Goal: Task Accomplishment & Management: Complete application form

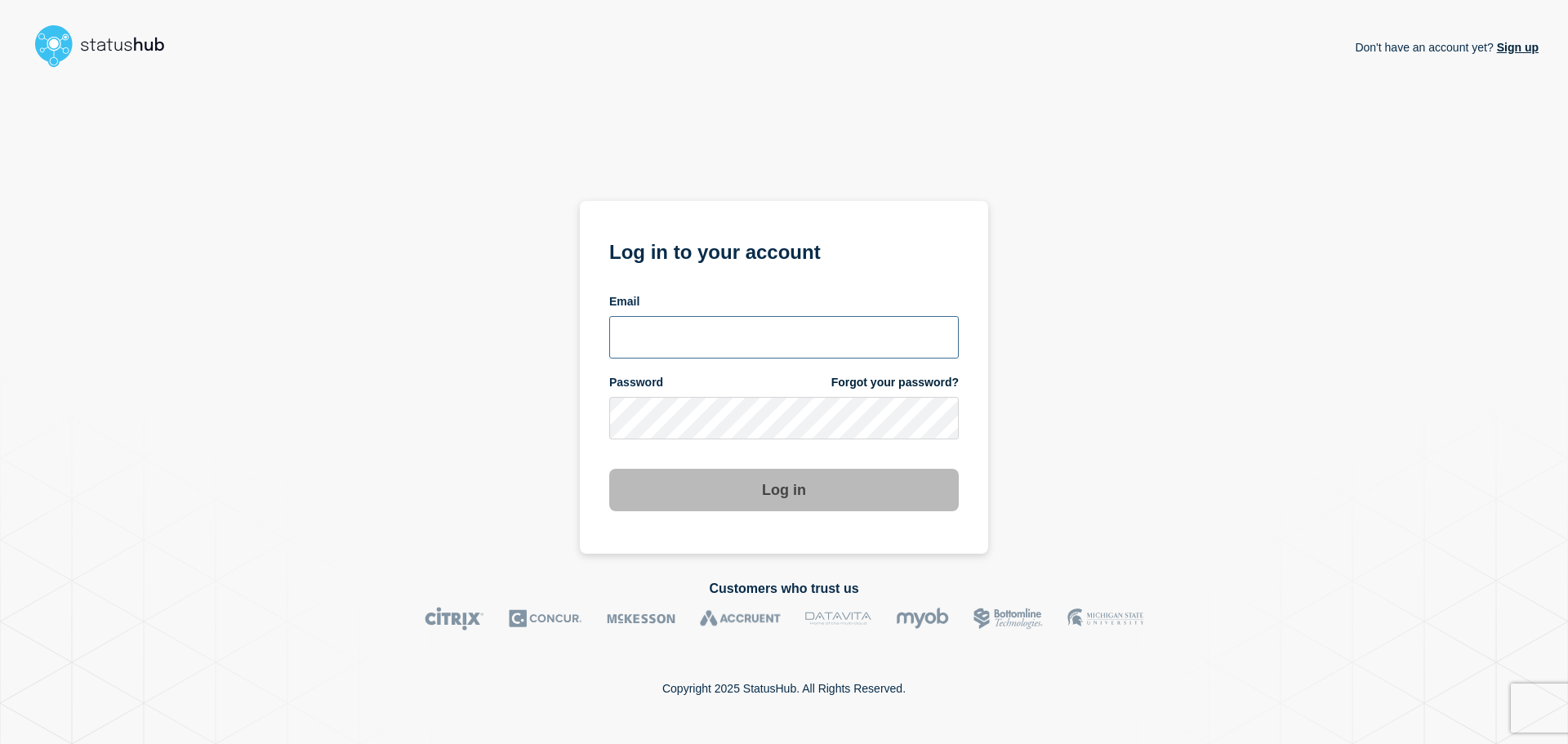
click at [663, 338] on input "email input" at bounding box center [784, 337] width 350 height 42
type input "[EMAIL_ADDRESS][DOMAIN_NAME]"
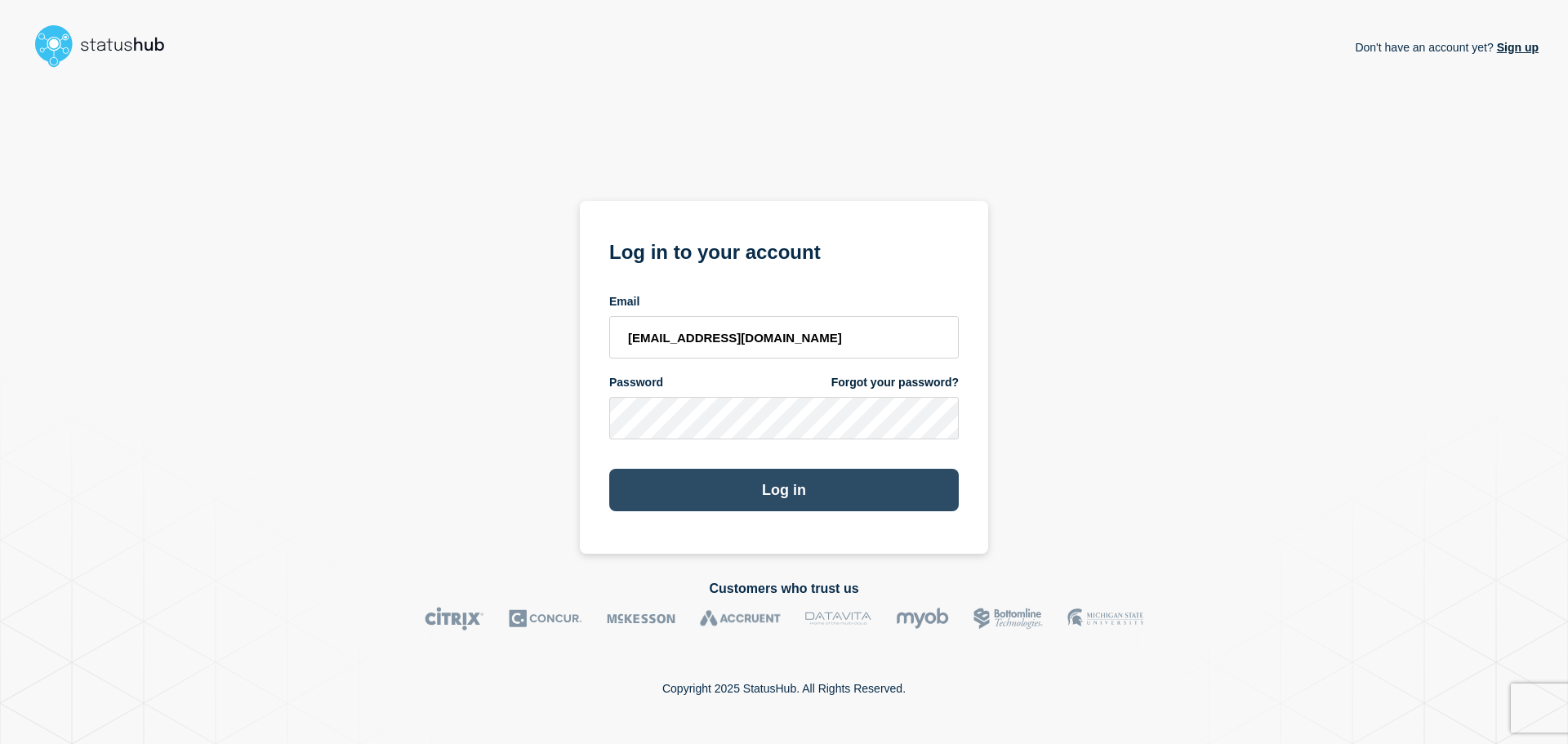
click at [785, 499] on button "Log in" at bounding box center [784, 489] width 350 height 42
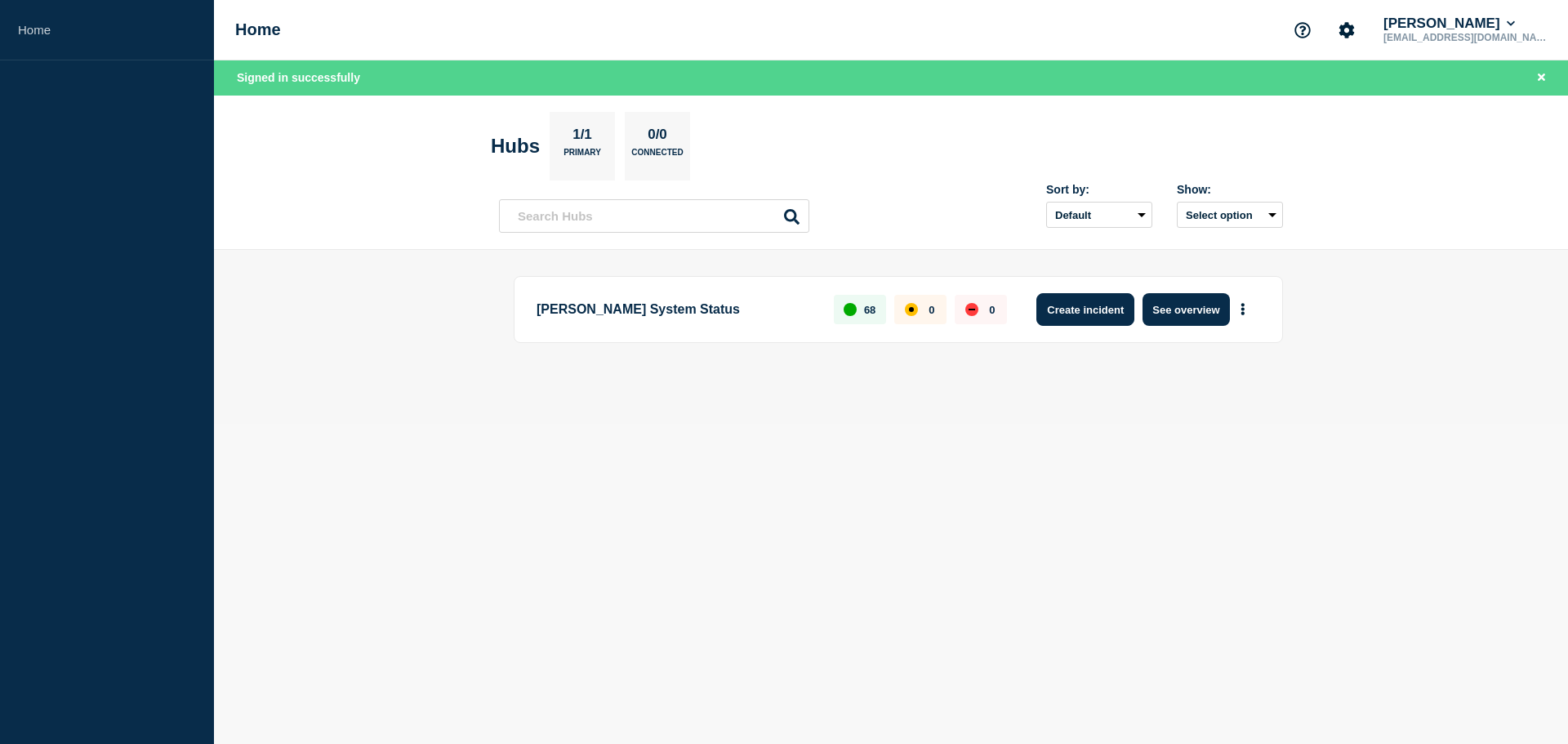
click at [1062, 313] on button "Create incident" at bounding box center [1085, 310] width 98 height 33
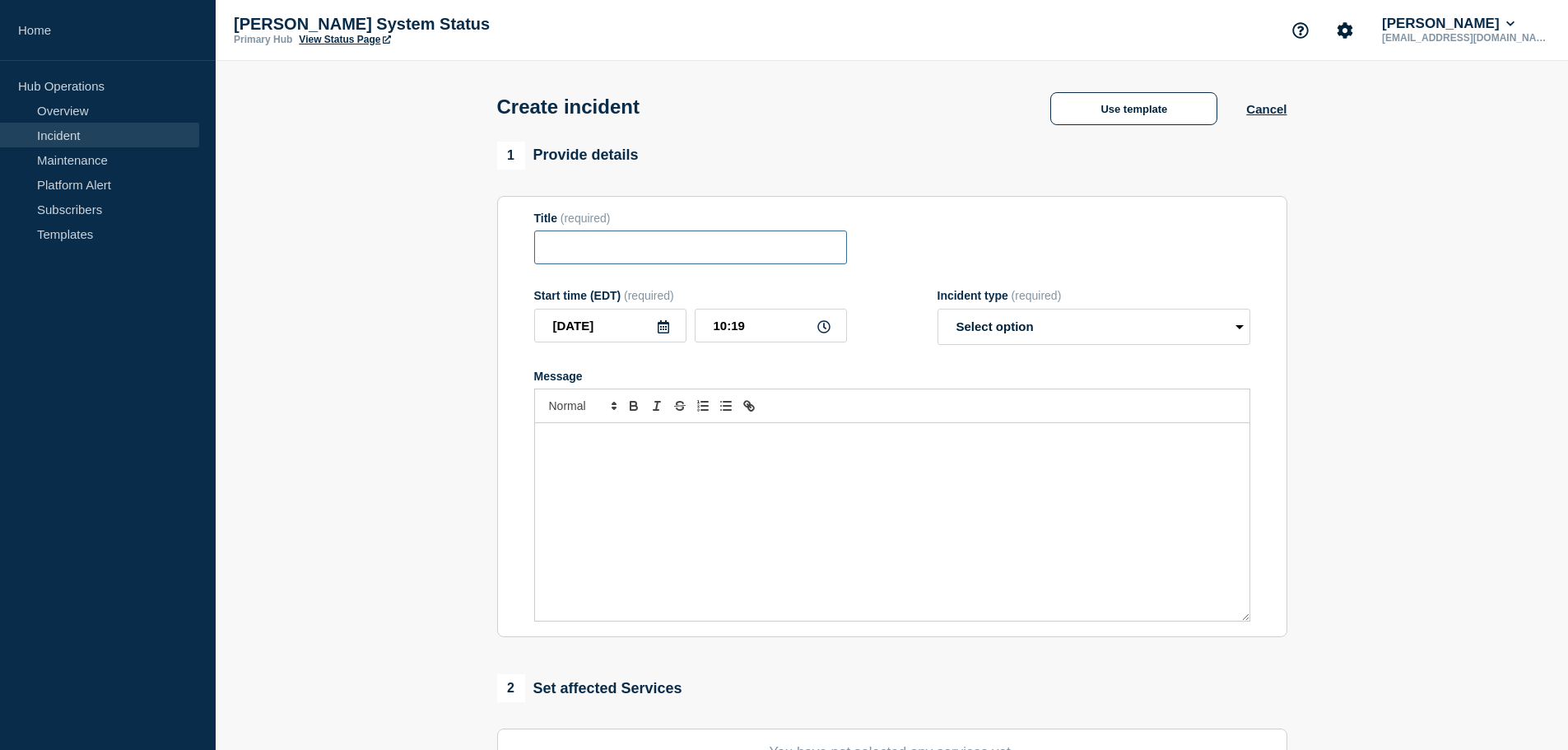
click at [595, 257] on input "Title" at bounding box center [691, 247] width 312 height 34
paste input "partial power outage"
drag, startPoint x: 703, startPoint y: 253, endPoint x: 887, endPoint y: 258, distance: 184.1
click at [887, 263] on div "Title (required) Power - Plant NG, [GEOGRAPHIC_DATA], [GEOGRAPHIC_DATA] - parti…" at bounding box center [892, 239] width 716 height 53
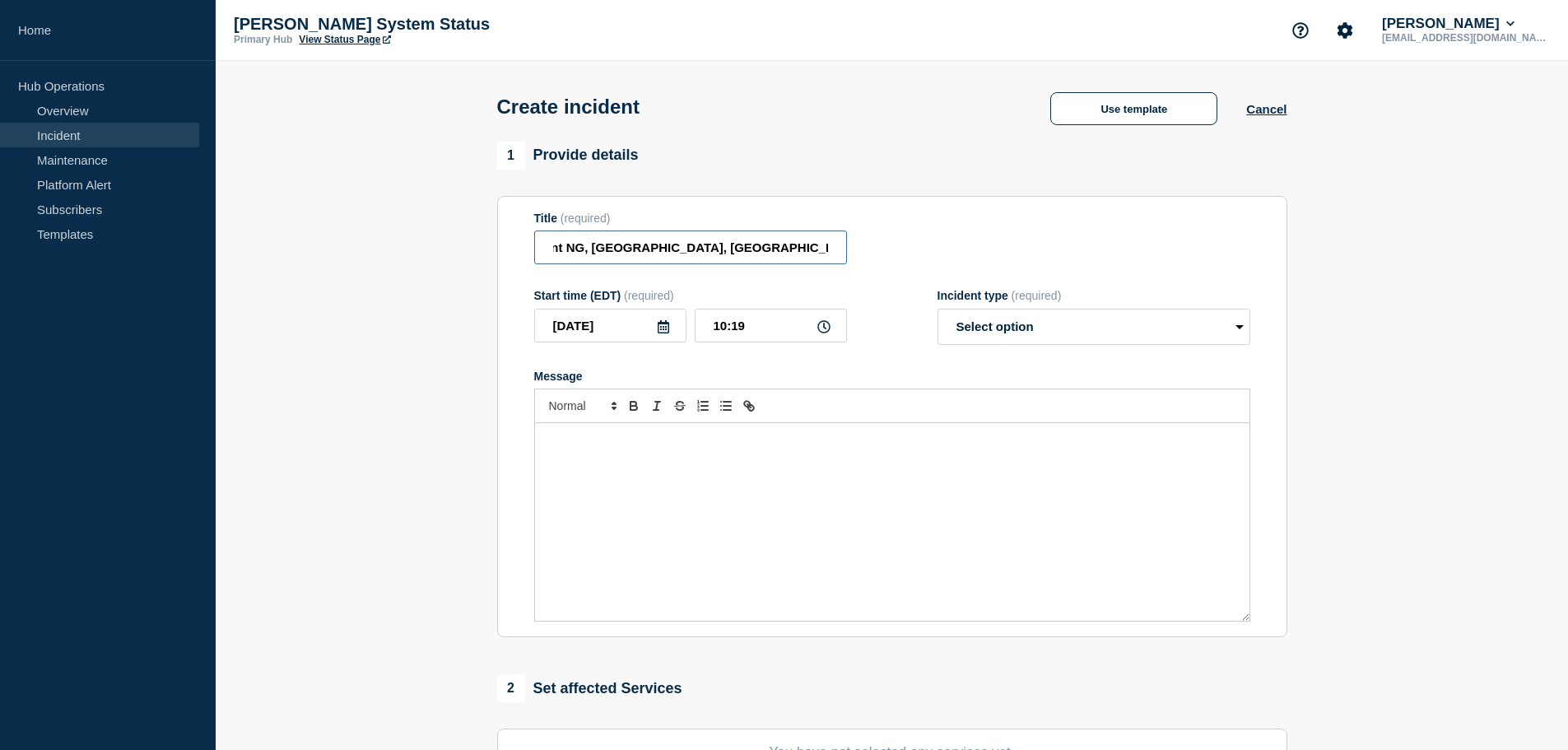
scroll to position [0, 0]
click at [805, 256] on input "Power - Plant NG, [GEOGRAPHIC_DATA], [GEOGRAPHIC_DATA] -" at bounding box center [691, 247] width 312 height 34
paste input "INC0395195"
click at [643, 256] on input "Power - Plant NG, [GEOGRAPHIC_DATA], [GEOGRAPHIC_DATA] - INC0395195" at bounding box center [691, 247] width 312 height 34
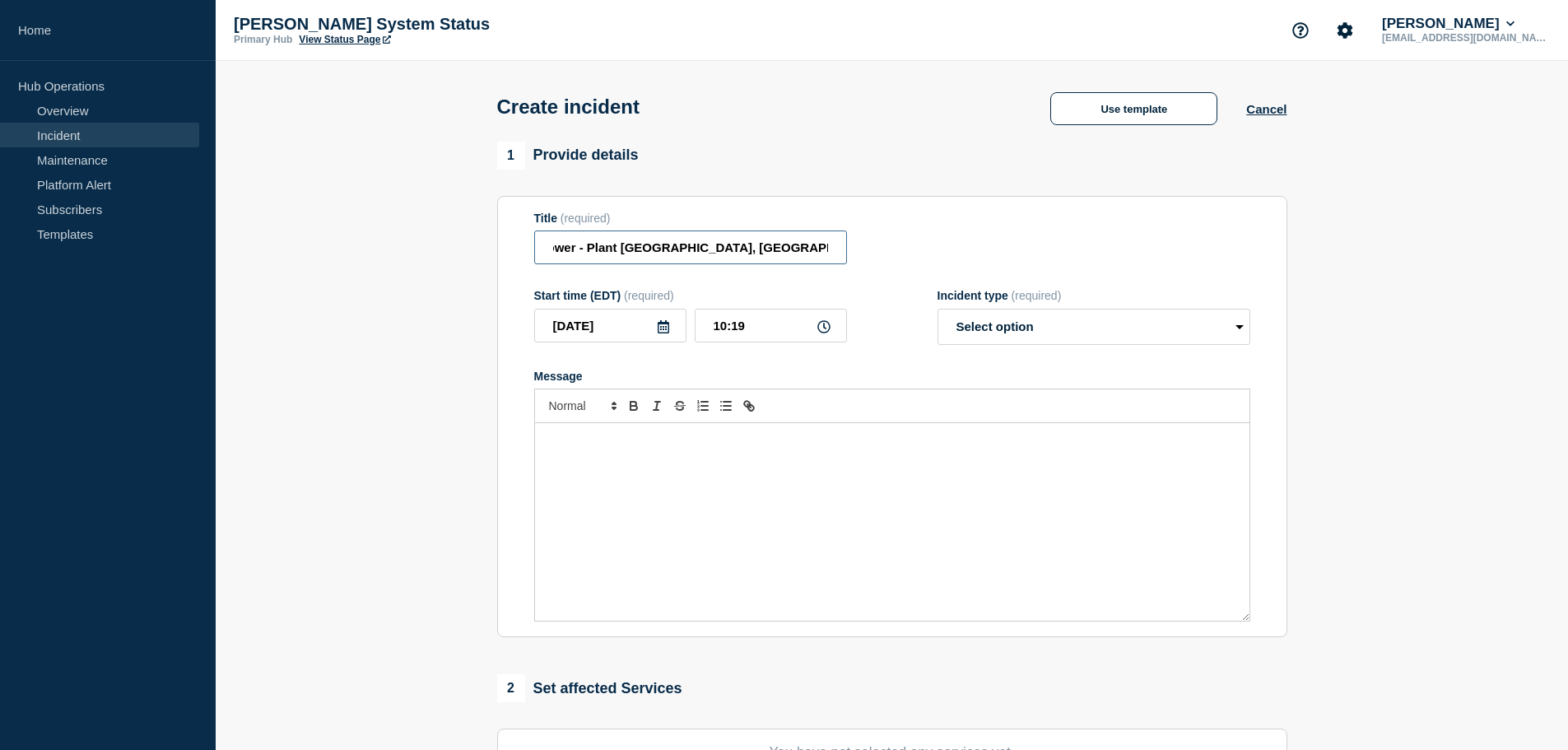
scroll to position [0, 11]
type input "Power - Plant NG -[GEOGRAPHIC_DATA], [GEOGRAPHIC_DATA] - INC0395195"
click at [592, 445] on p "Message" at bounding box center [892, 441] width 690 height 15
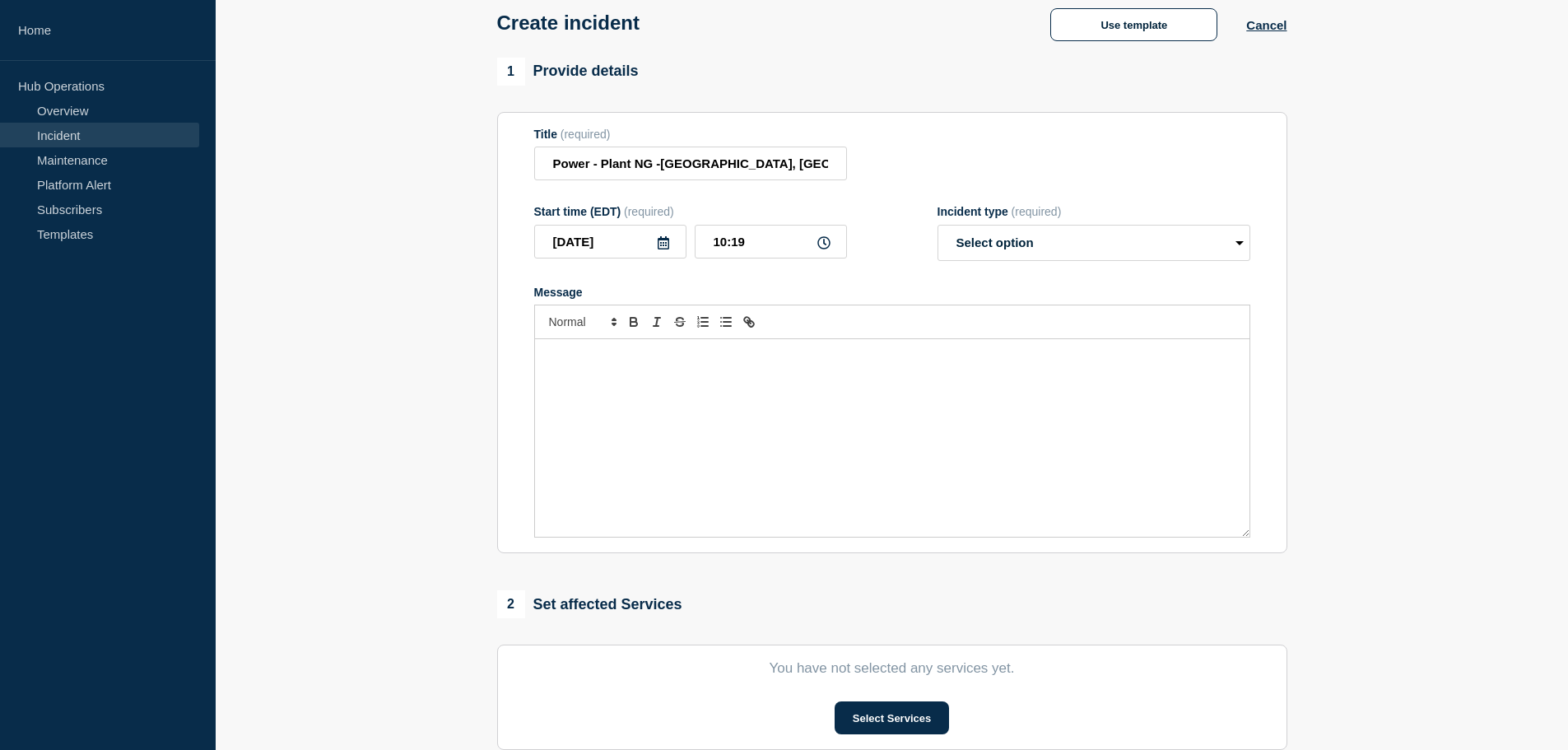
scroll to position [165, 0]
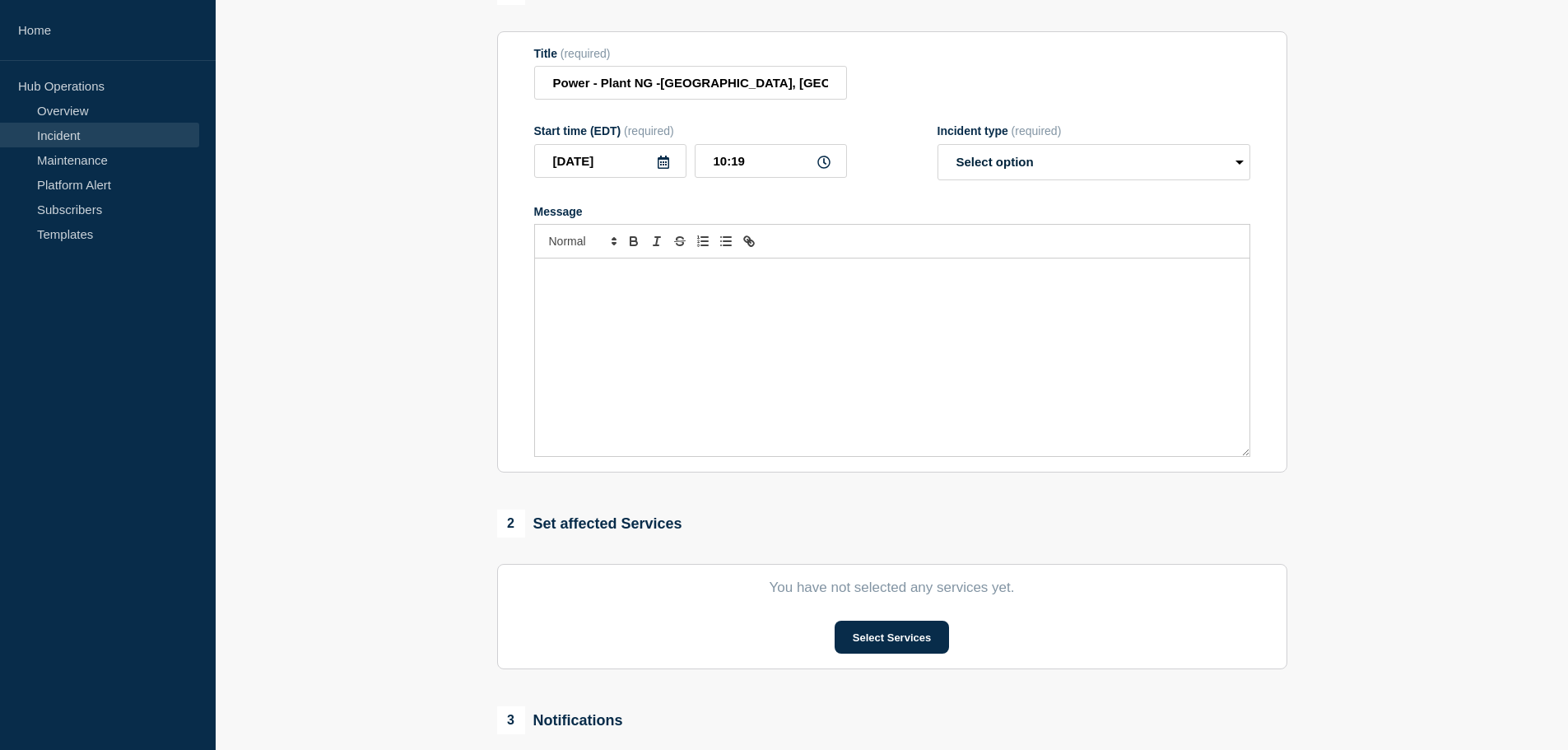
click at [587, 274] on p "Message" at bounding box center [892, 276] width 690 height 15
click at [791, 277] on p "Plant NG is experiencing partial power outage. Electricans" at bounding box center [892, 276] width 690 height 15
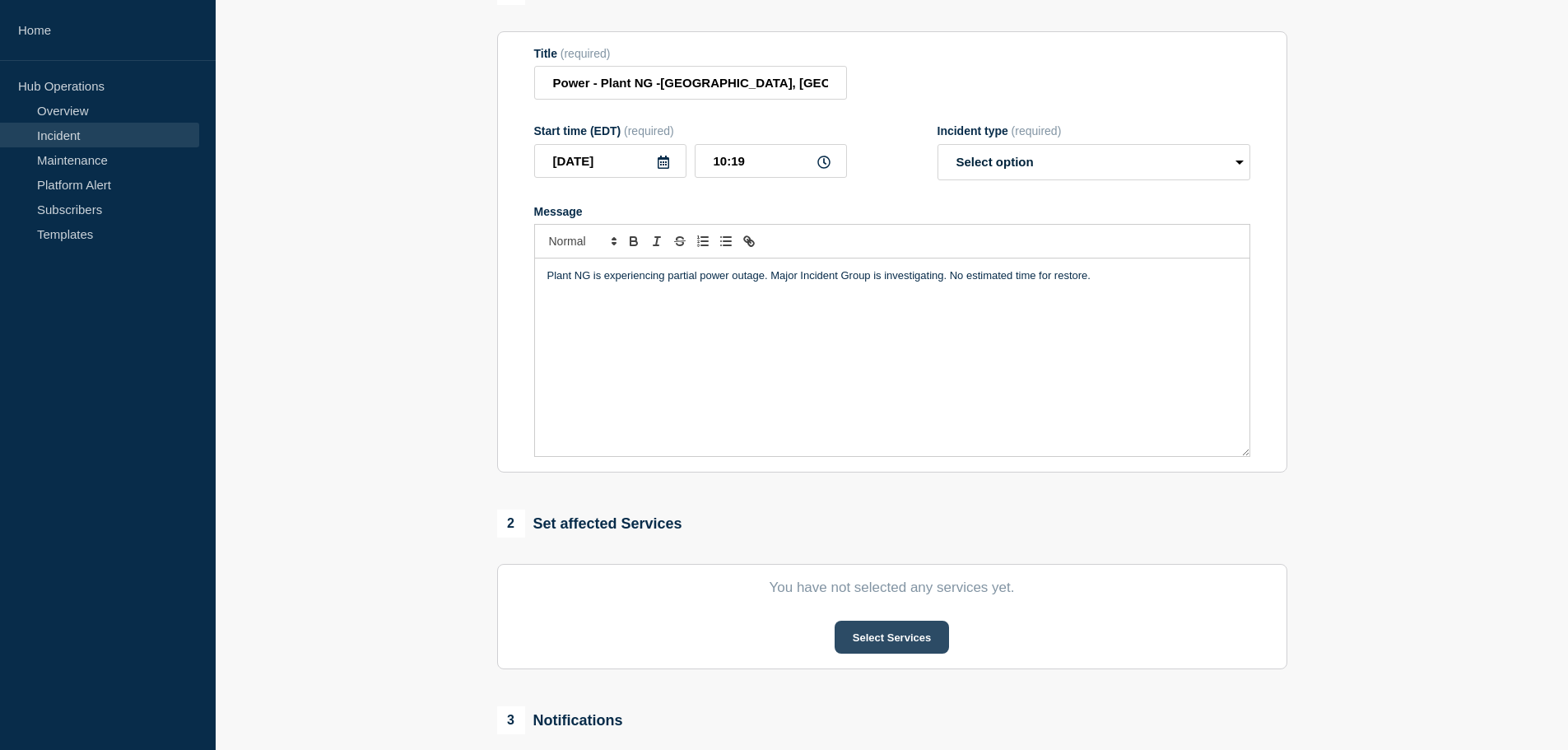
click at [875, 652] on button "Select Services" at bounding box center [892, 638] width 115 height 33
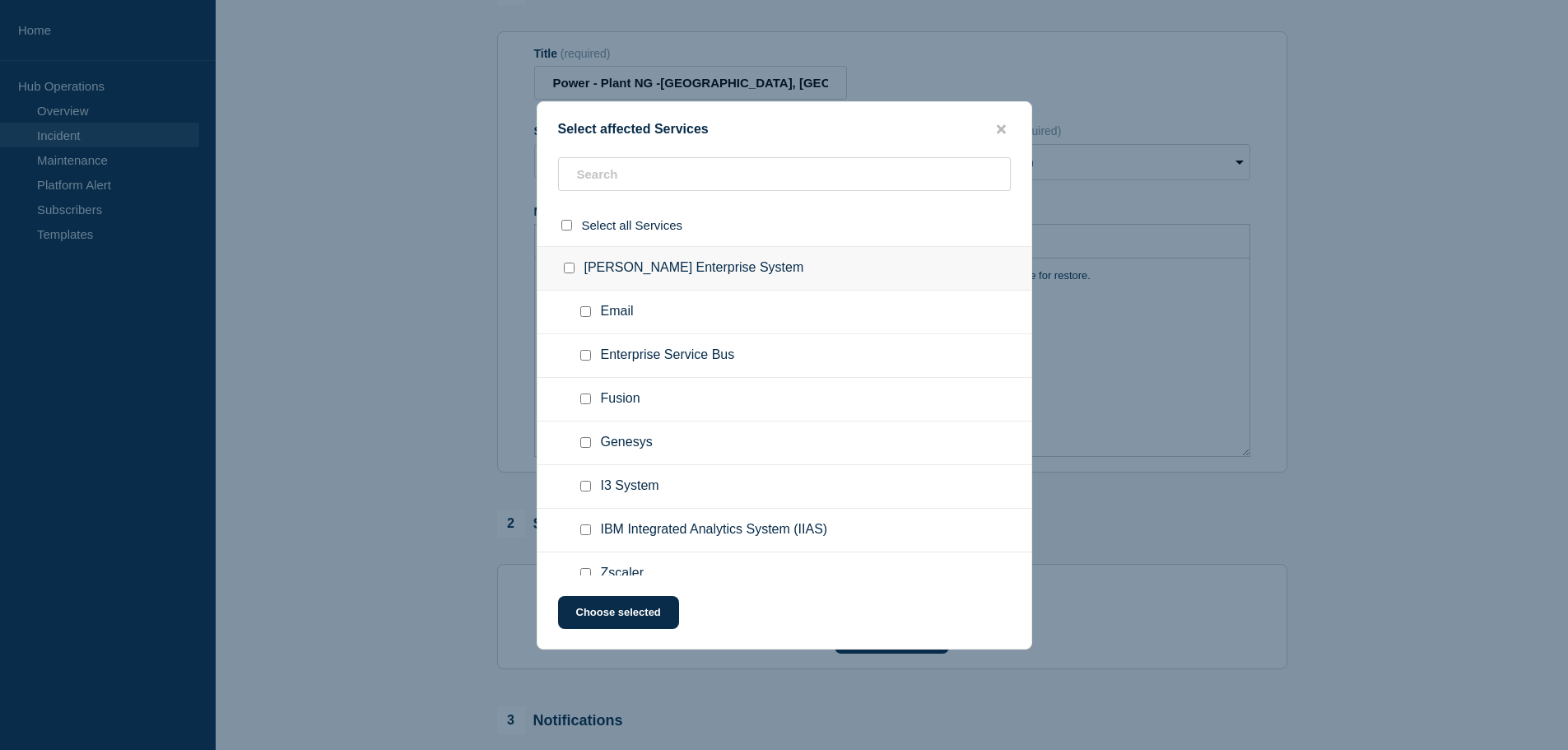
click at [724, 355] on span "Enterprise Service Bus" at bounding box center [667, 356] width 134 height 17
click at [665, 173] on input "text" at bounding box center [784, 174] width 453 height 34
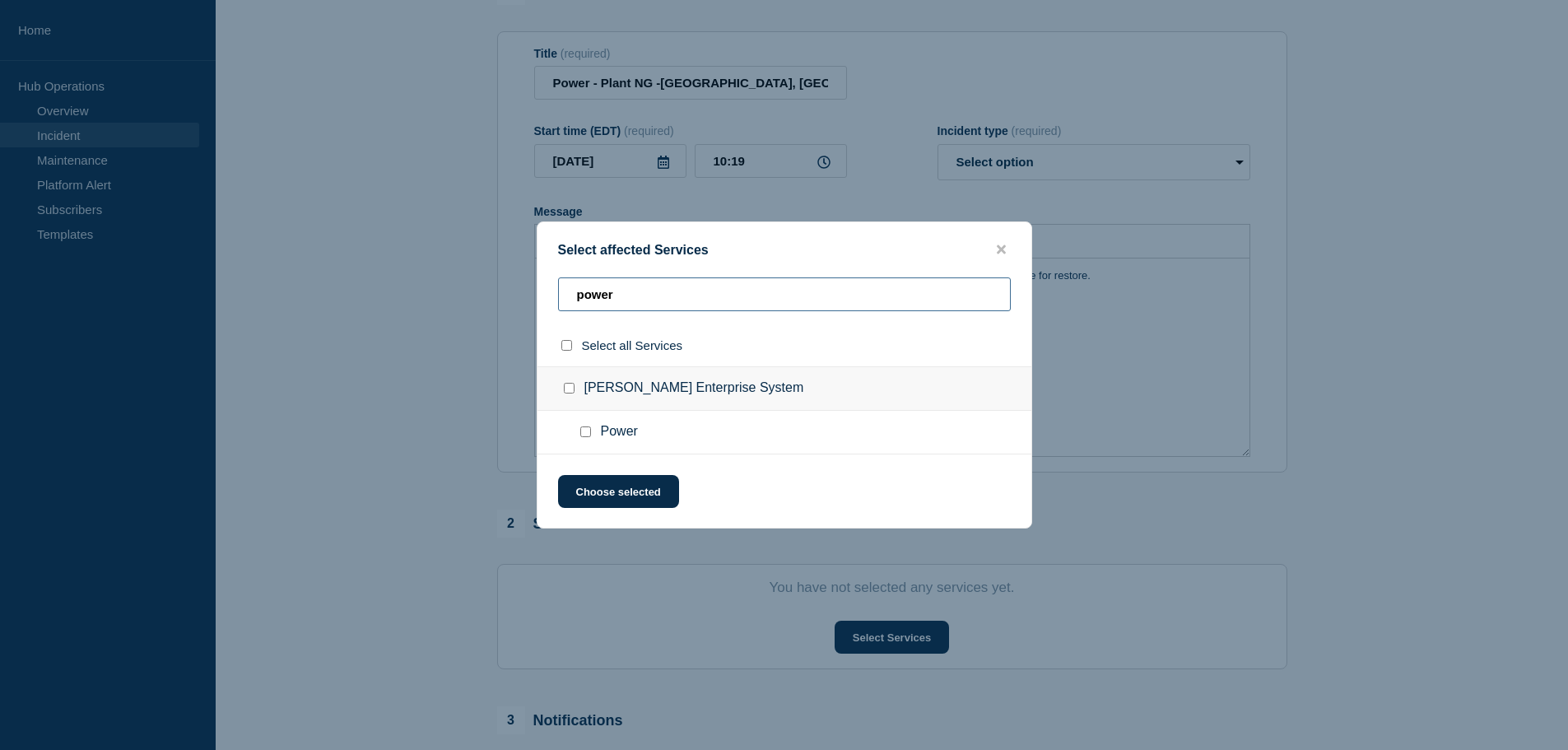
type input "power"
click at [587, 431] on input "Power checkbox" at bounding box center [585, 432] width 11 height 11
checkbox input "true"
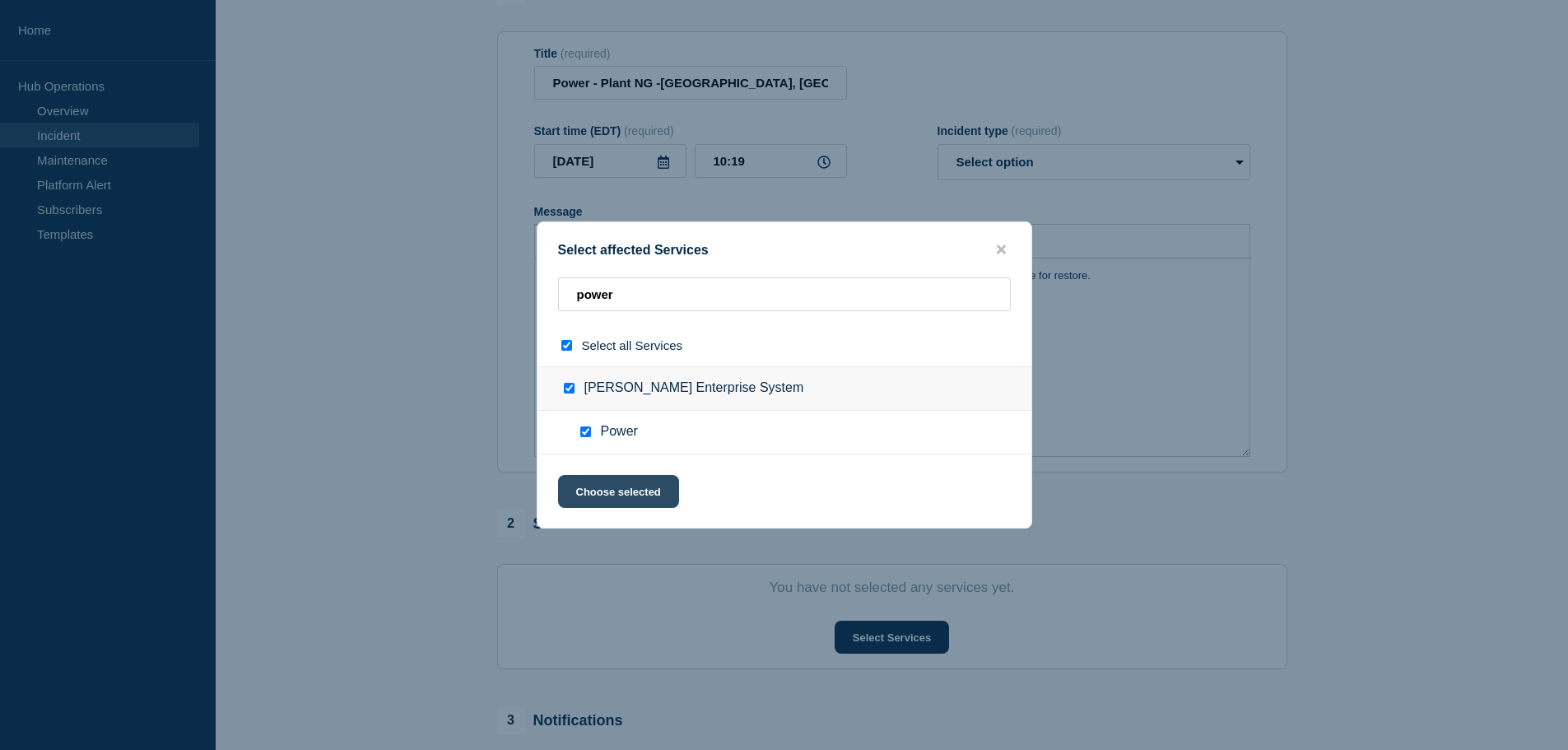
click at [629, 492] on button "Choose selected" at bounding box center [618, 491] width 121 height 33
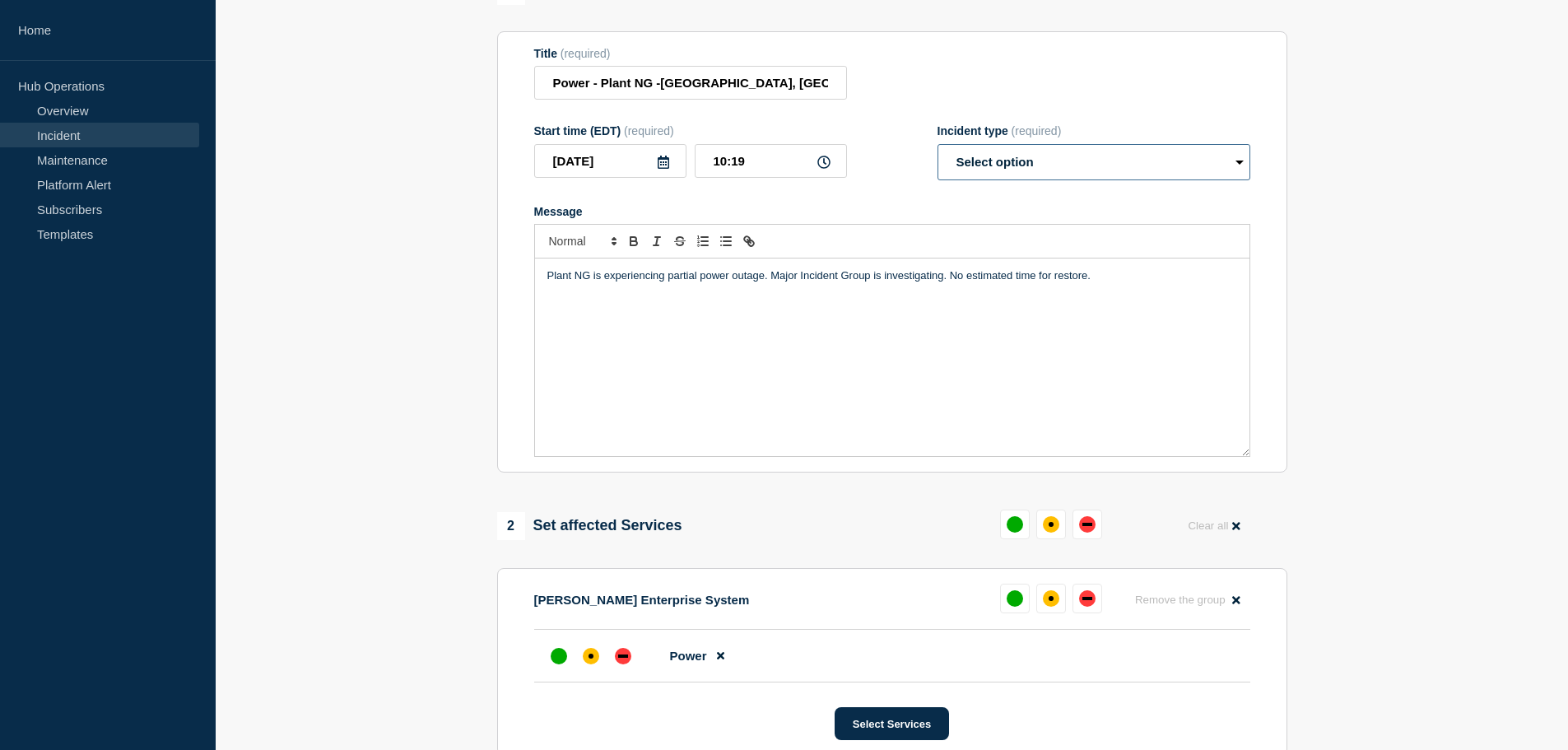
click at [997, 175] on select "Select option Investigating Identified Monitoring" at bounding box center [1094, 162] width 312 height 37
select select "investigating"
click at [937, 147] on select "Select option Investigating Identified Monitoring" at bounding box center [1094, 162] width 312 height 37
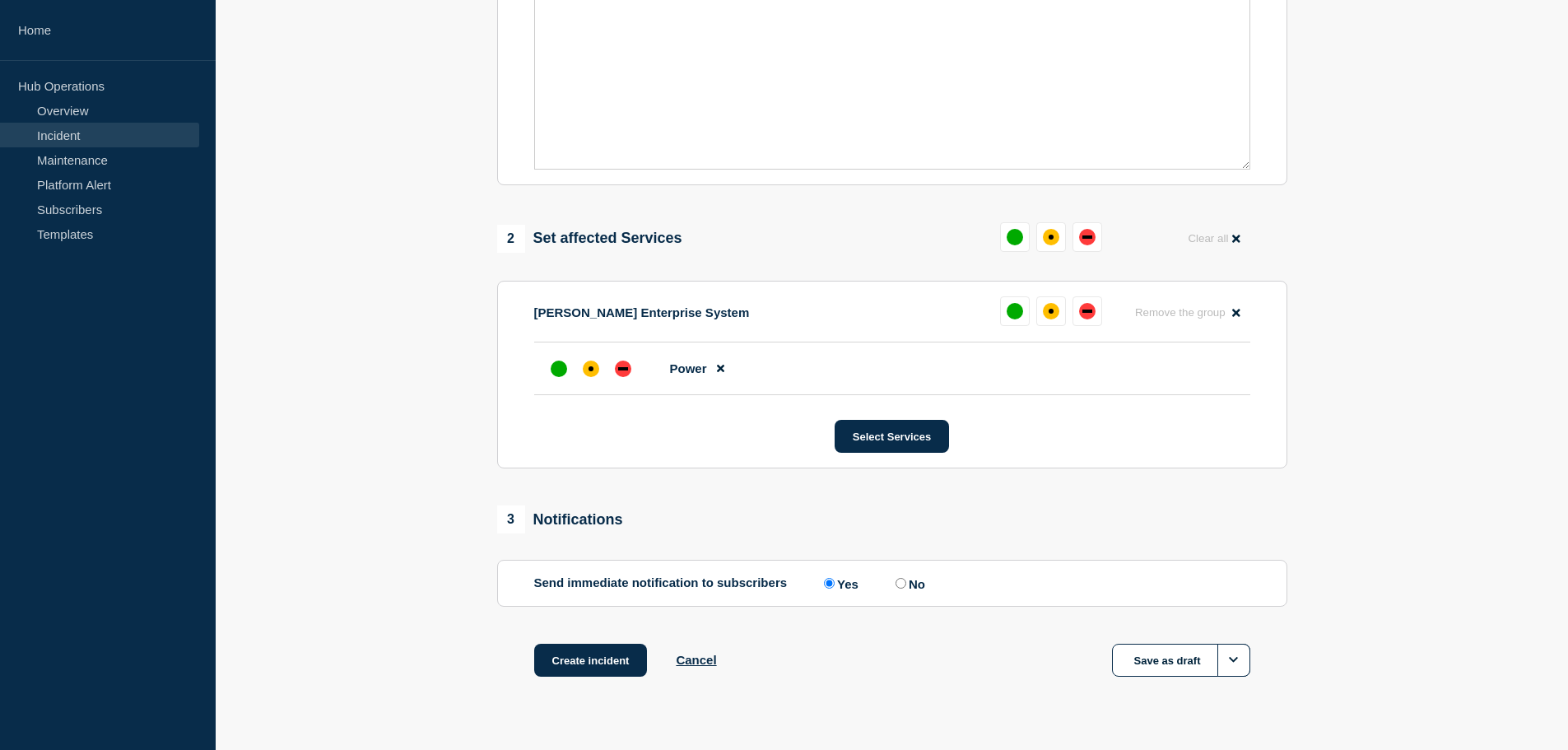
scroll to position [490, 0]
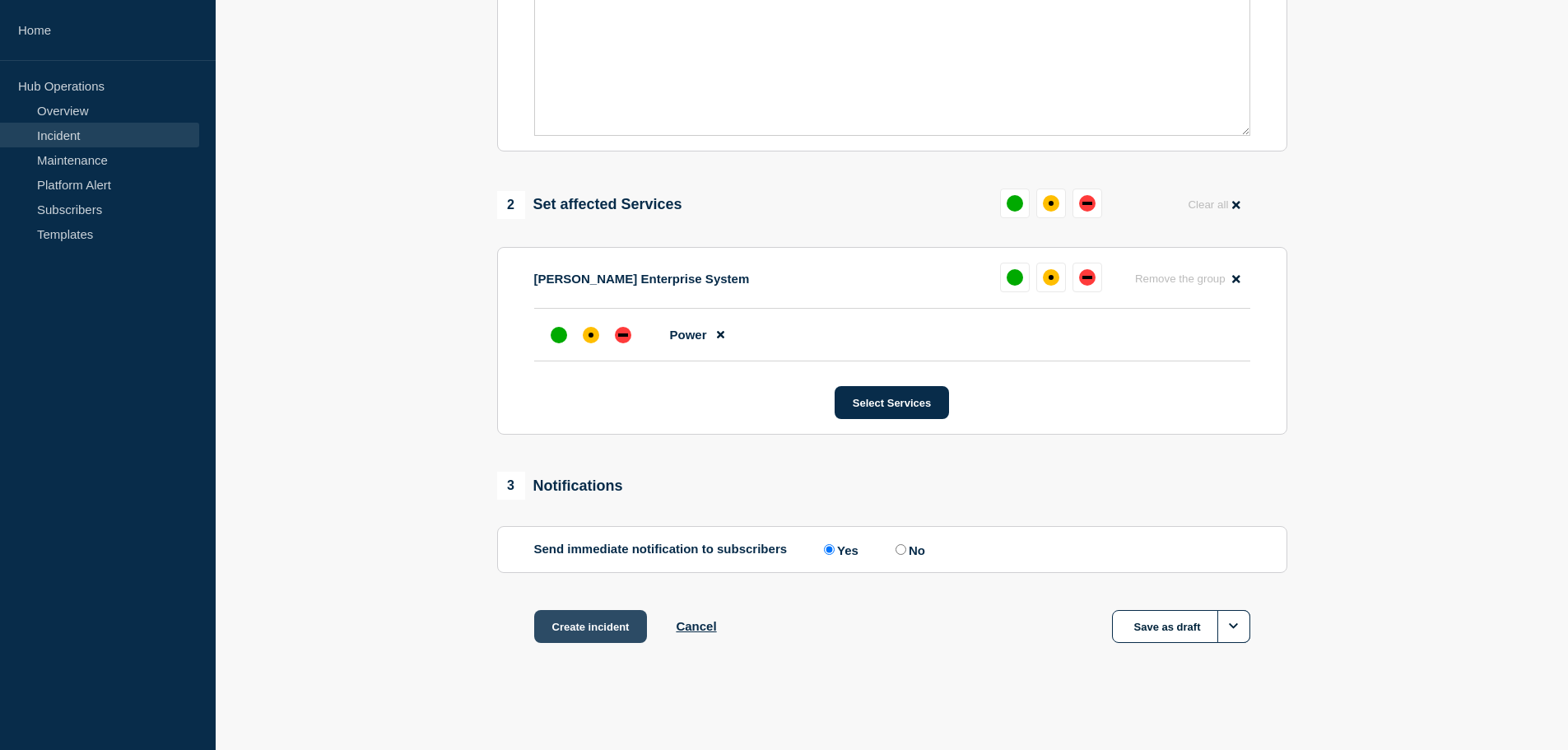
click at [597, 624] on button "Create incident" at bounding box center [591, 627] width 114 height 33
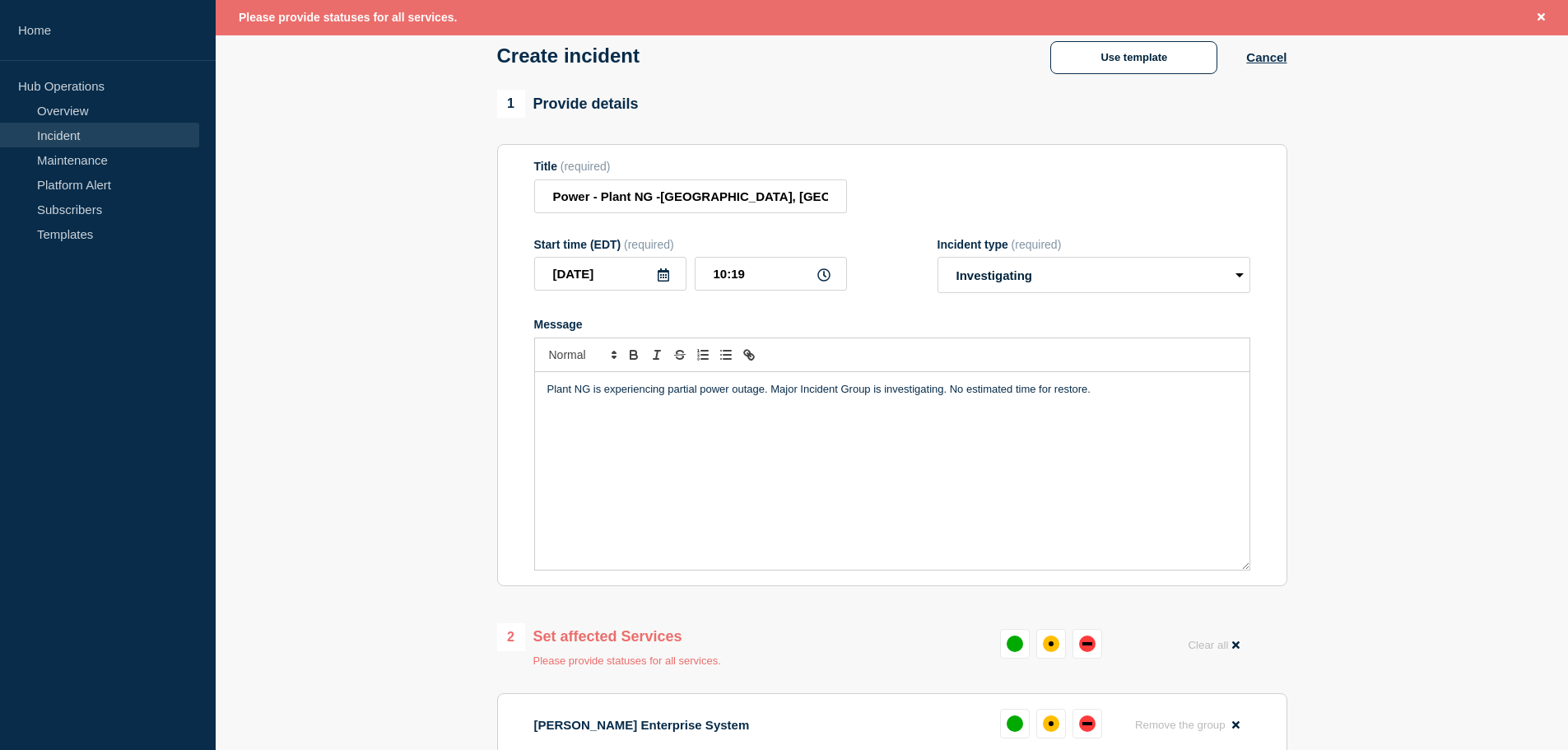
scroll to position [279, 0]
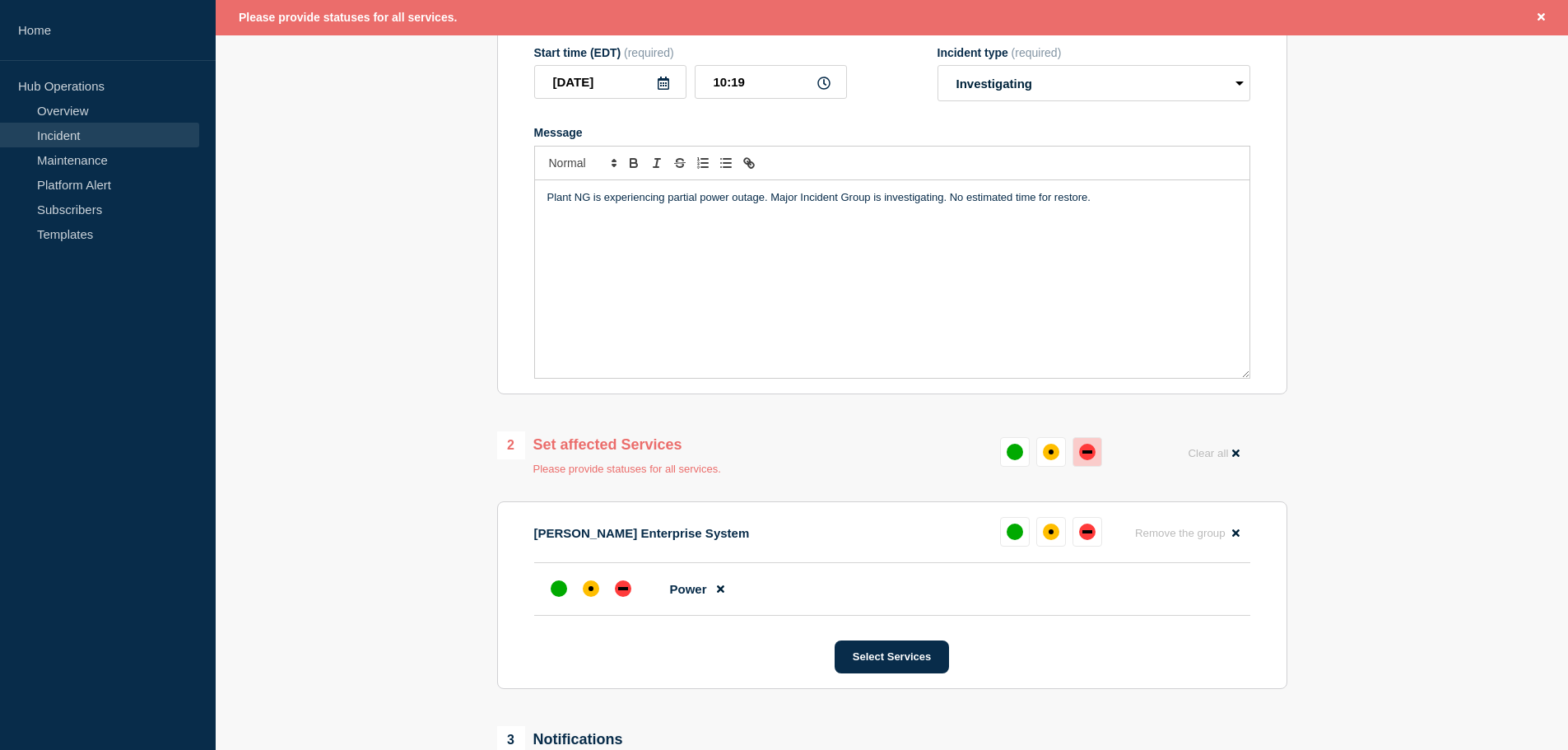
click at [1096, 456] on button at bounding box center [1087, 452] width 30 height 30
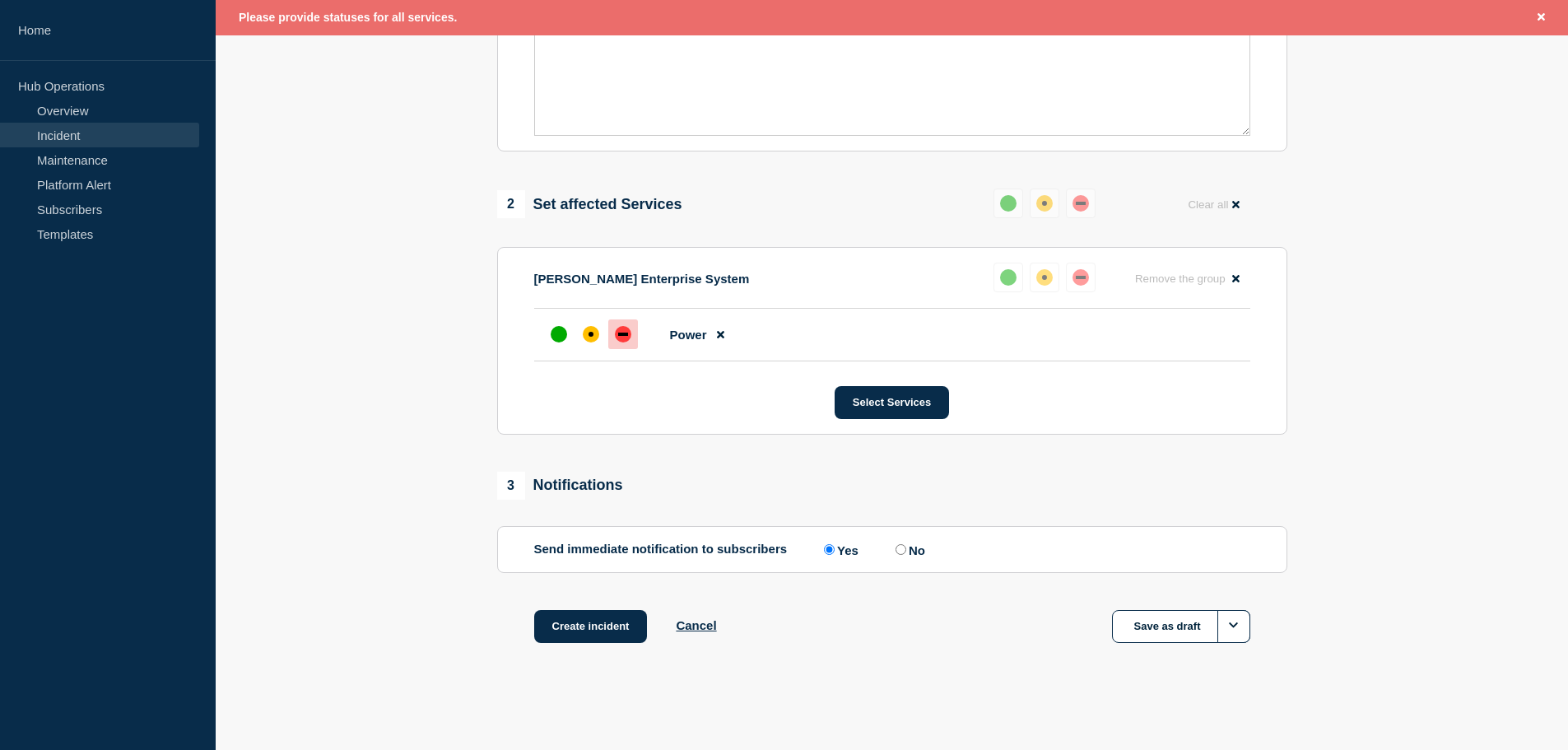
scroll to position [525, 0]
click at [586, 624] on button "Create incident" at bounding box center [591, 627] width 114 height 33
